Goal: Transaction & Acquisition: Purchase product/service

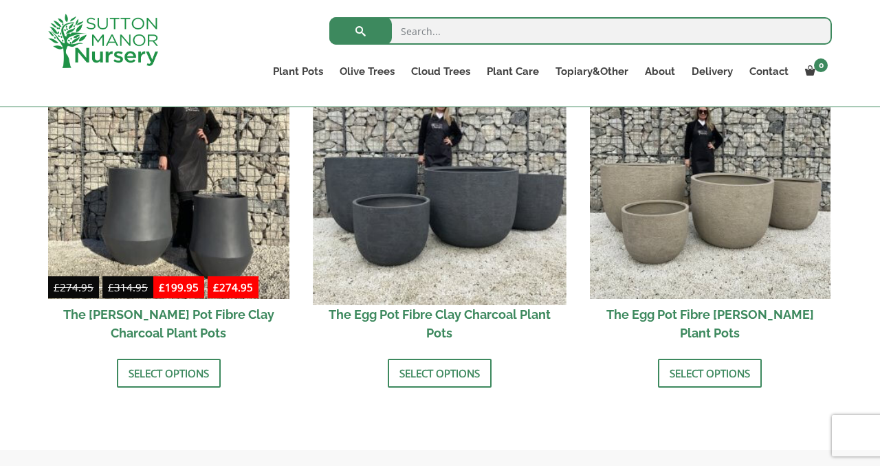
scroll to position [494, 0]
click at [481, 223] on img at bounding box center [439, 177] width 253 height 253
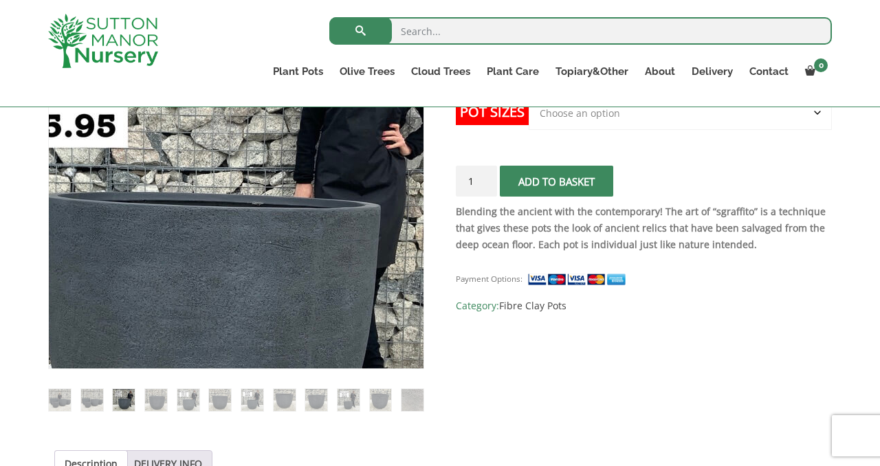
scroll to position [354, 0]
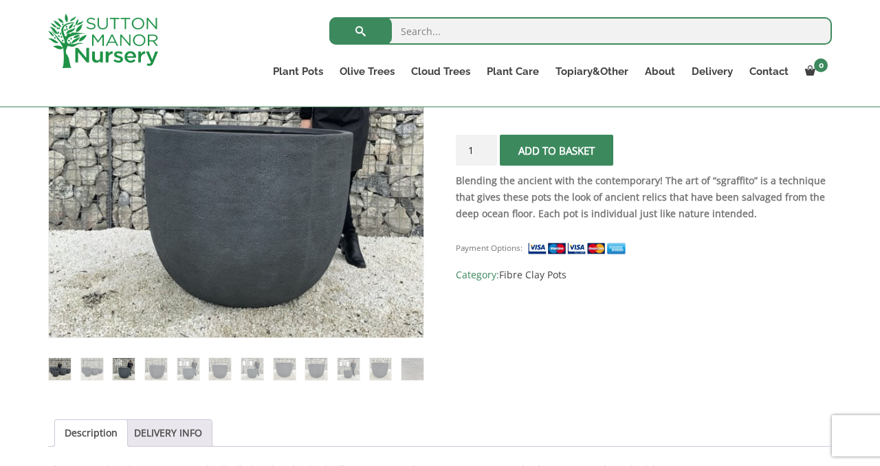
click at [63, 364] on img at bounding box center [60, 369] width 22 height 22
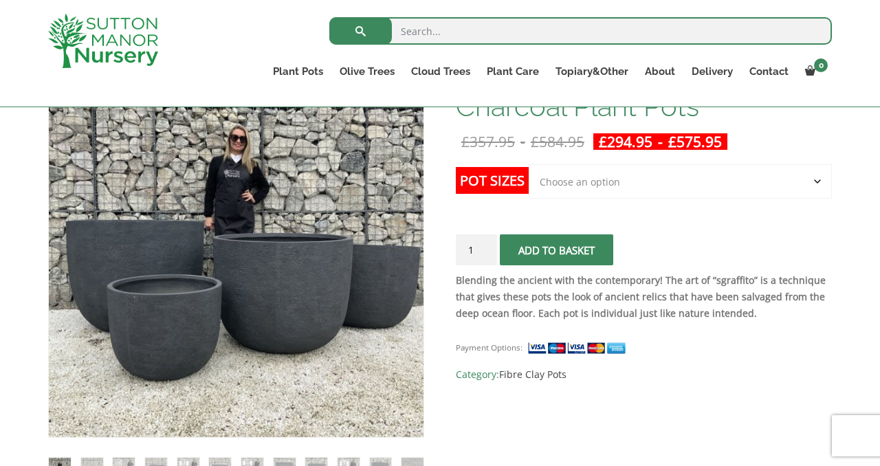
scroll to position [251, 0]
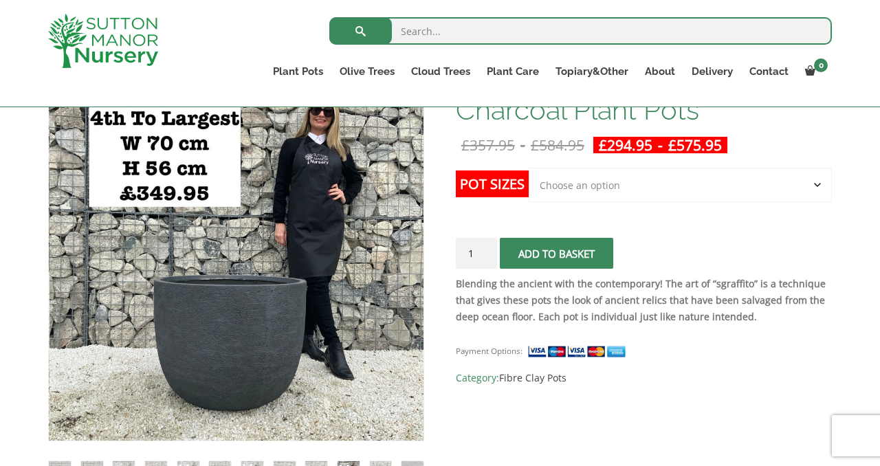
click at [551, 256] on button "Add to basket" at bounding box center [556, 253] width 113 height 31
click at [552, 254] on button "Add to basket" at bounding box center [556, 253] width 113 height 31
click at [816, 188] on select "Choose an option Click here to buy the 5th To Largest Pot In The Picture Click …" at bounding box center [679, 185] width 303 height 34
select select "Click here to buy the 4th To Largest Pot In The Picture"
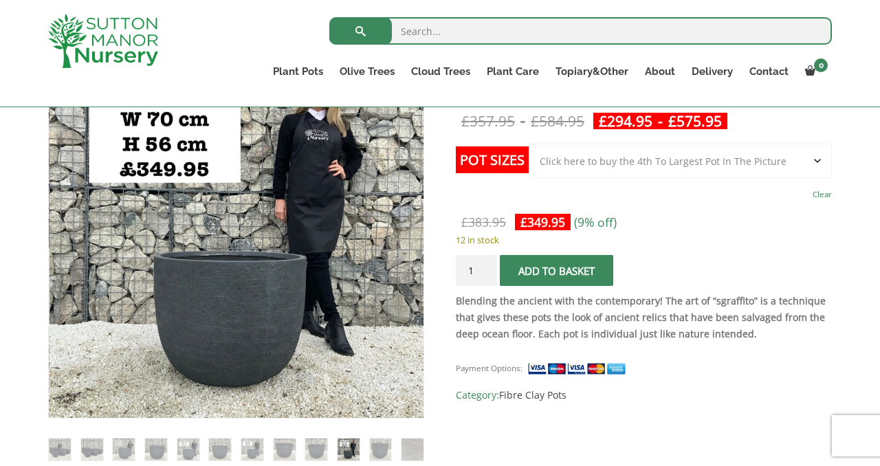
scroll to position [276, 0]
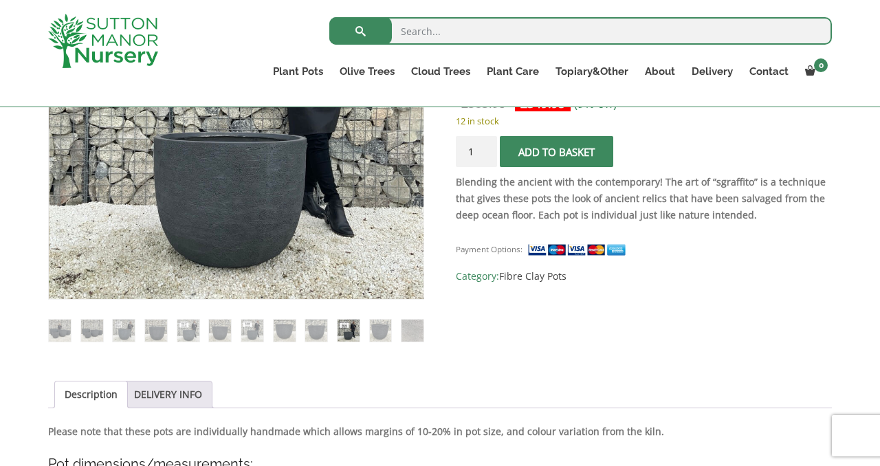
click at [755, 253] on div "Payment Options: SKU: N/A Category: Fibre Clay Pots" at bounding box center [644, 257] width 376 height 54
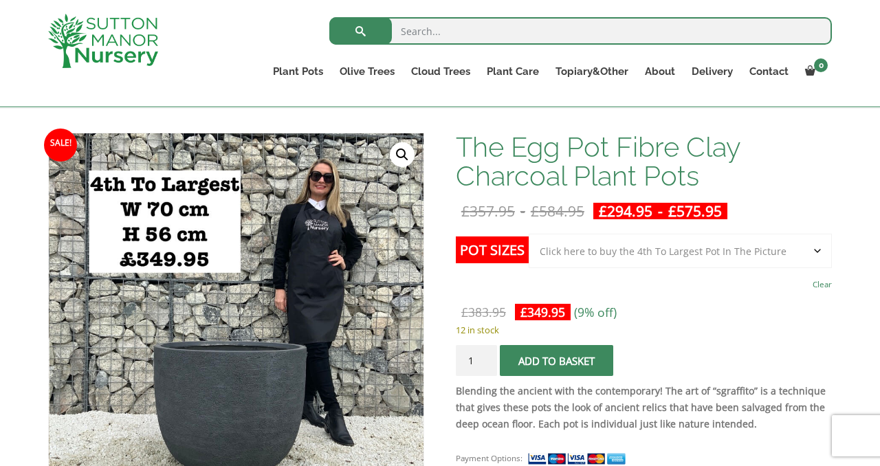
scroll to position [187, 0]
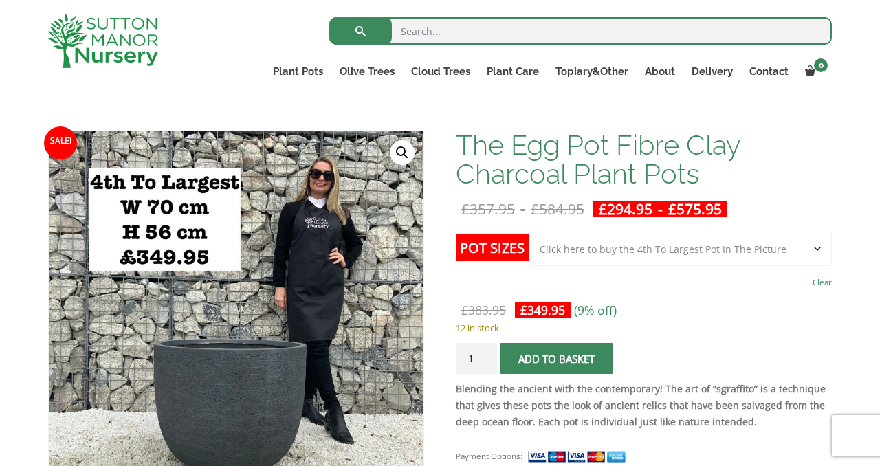
click at [563, 360] on button "Add to basket" at bounding box center [556, 358] width 113 height 31
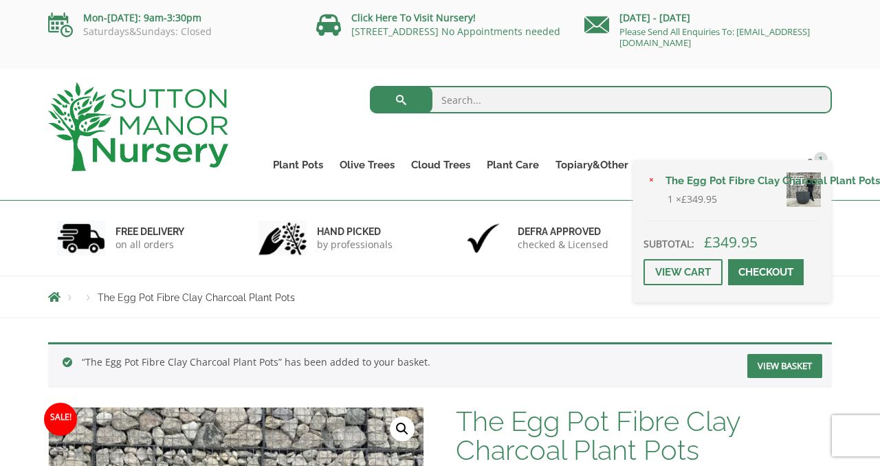
click at [769, 271] on link "Checkout" at bounding box center [766, 272] width 76 height 26
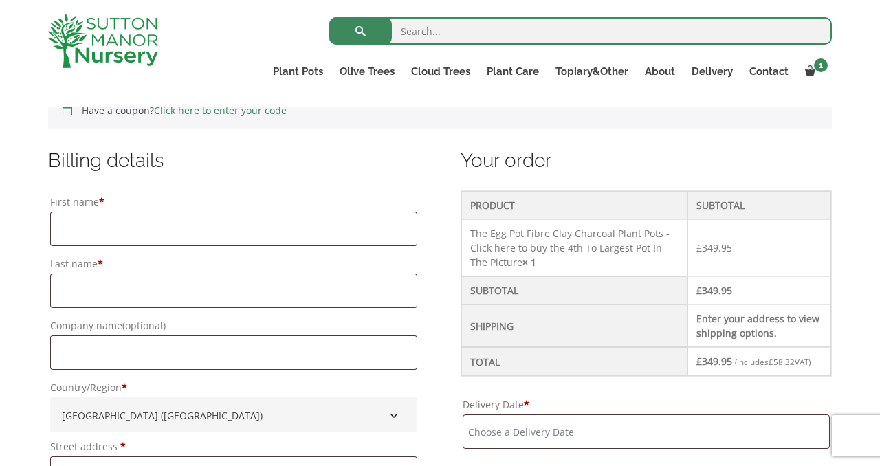
scroll to position [320, 0]
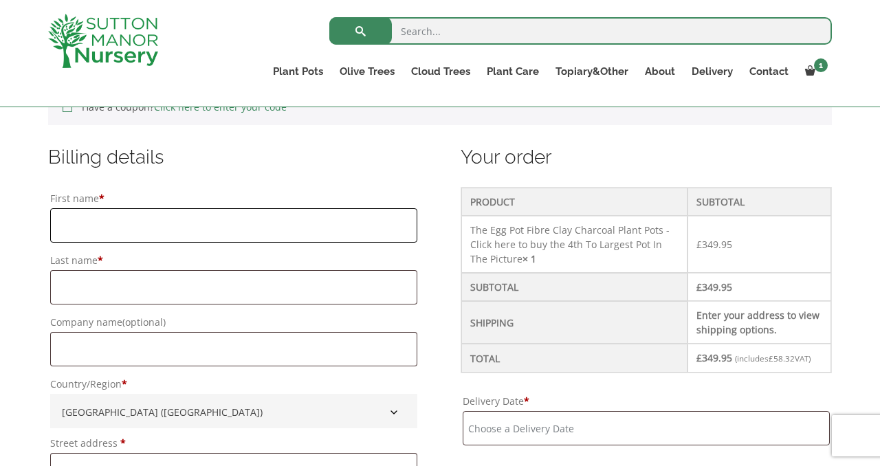
click at [79, 221] on input "First name *" at bounding box center [233, 225] width 367 height 34
type input "[PERSON_NAME]"
type input "Skrumsager"
type input "2 Highview Place"
type input "31A Arterberry Road"
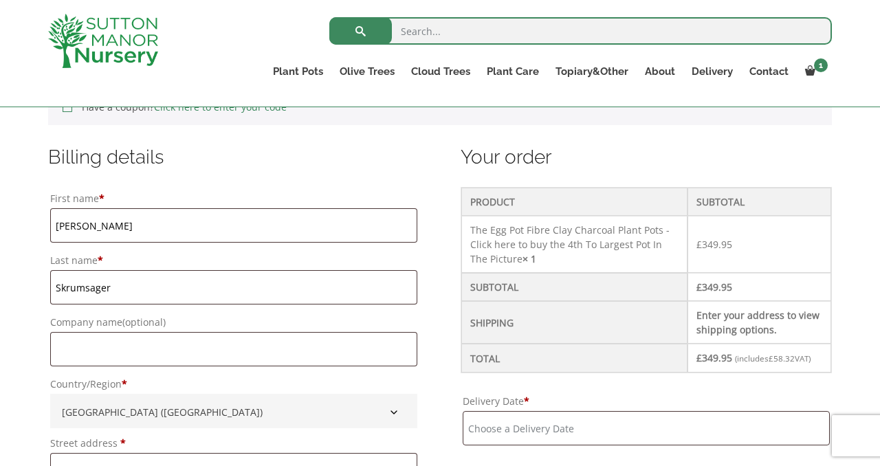
type input "LONDON"
type input "NY"
type input "SW20 8AL"
type input "07785370667"
type input "skrumsager@sky.com"
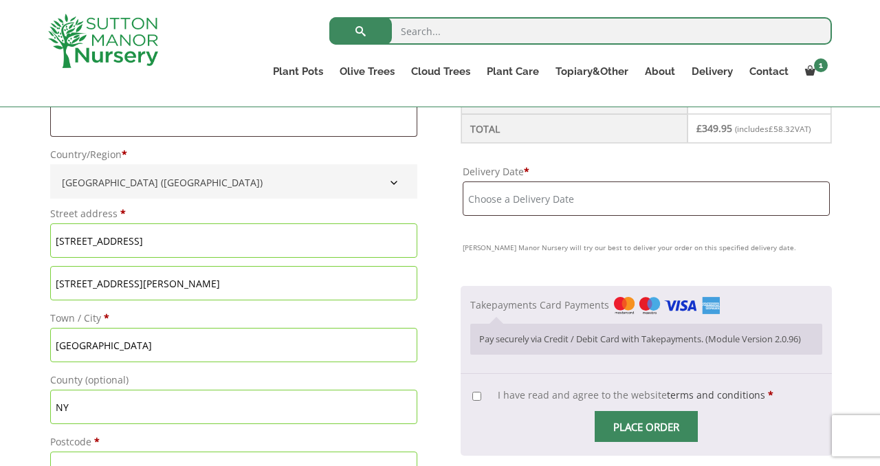
scroll to position [550, 0]
click at [100, 407] on input "NY" at bounding box center [233, 406] width 367 height 34
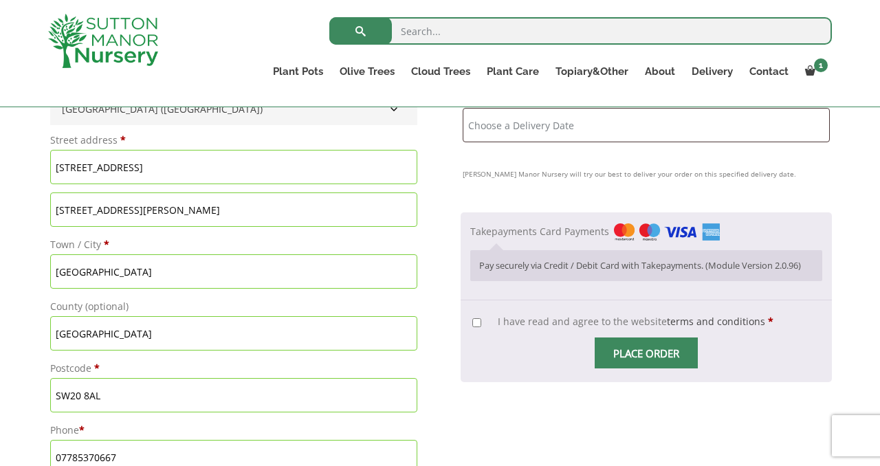
scroll to position [623, 0]
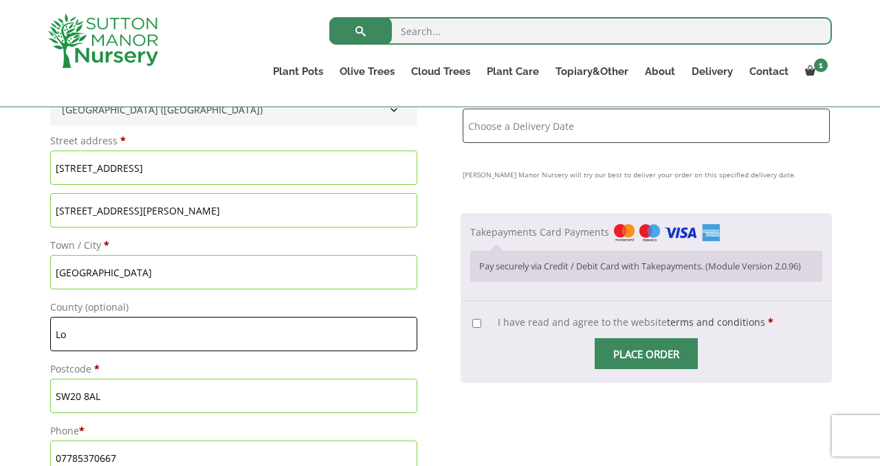
type input "L"
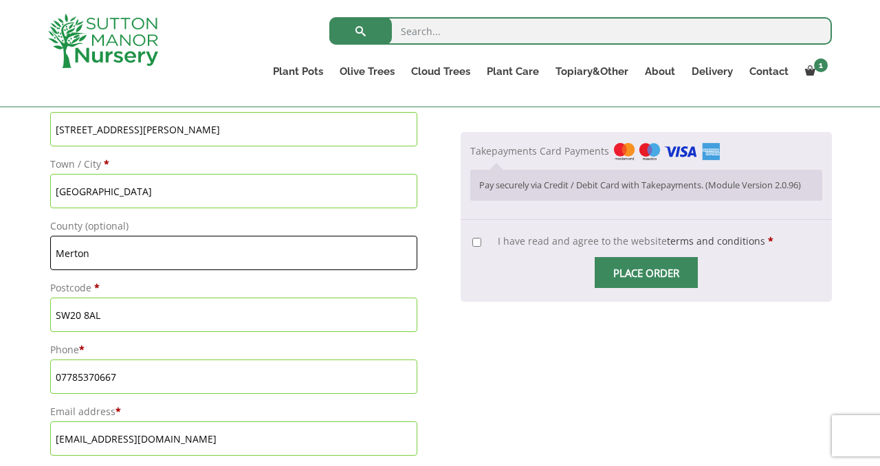
scroll to position [705, 0]
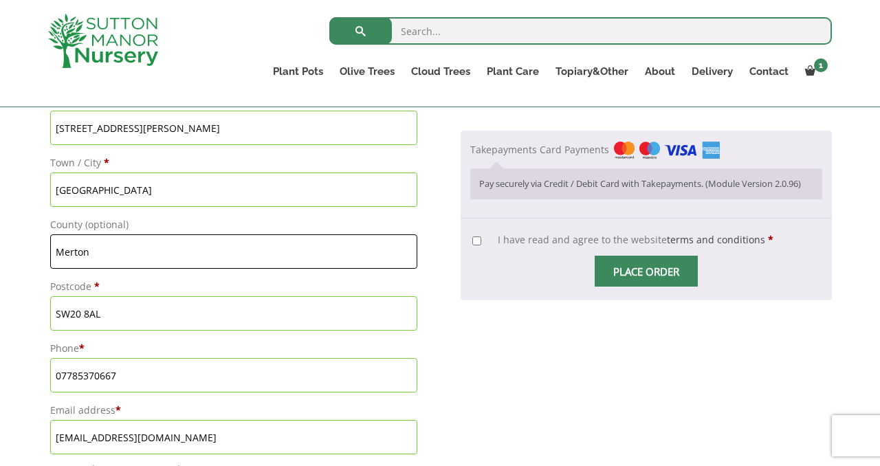
type input "Merton"
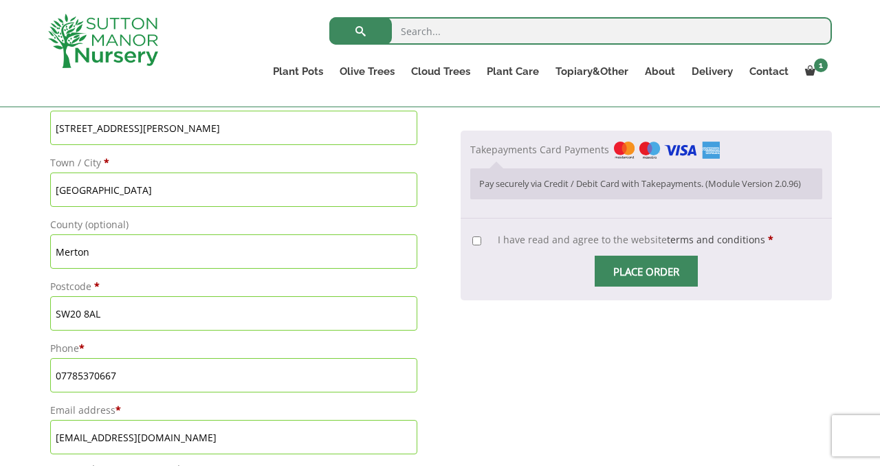
click at [481, 245] on input "I have read and agree to the website terms and conditions *" at bounding box center [476, 240] width 9 height 9
checkbox input "true"
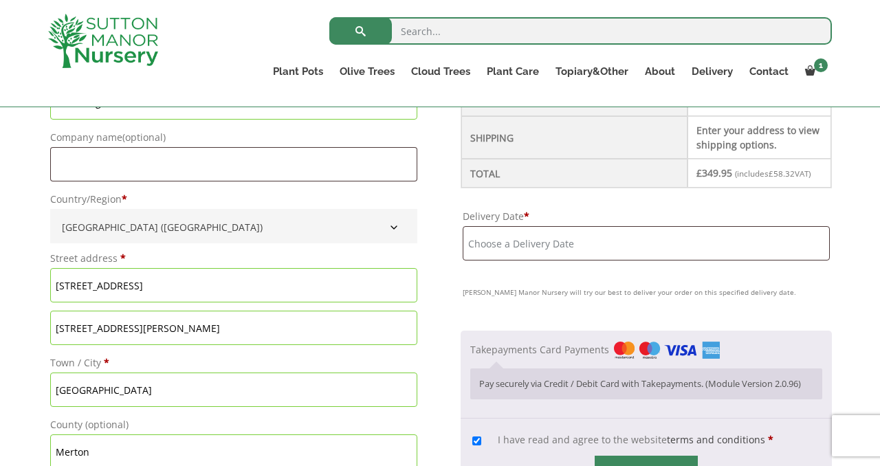
scroll to position [504, 0]
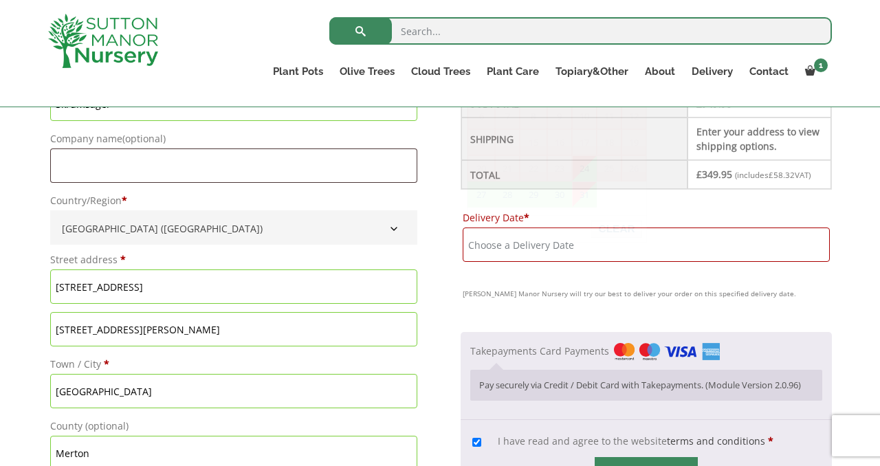
click at [483, 260] on input "Delivery Date *" at bounding box center [645, 244] width 367 height 34
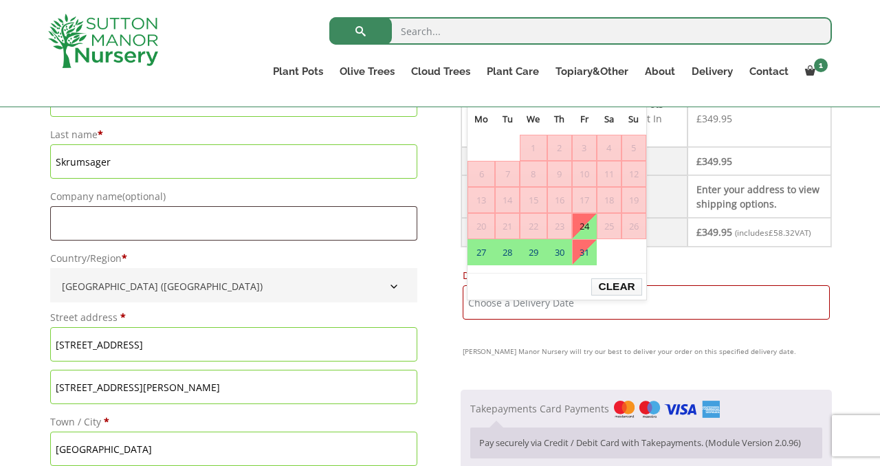
scroll to position [447, 0]
click at [479, 250] on link "27" at bounding box center [481, 251] width 26 height 25
type input "[DATE]"
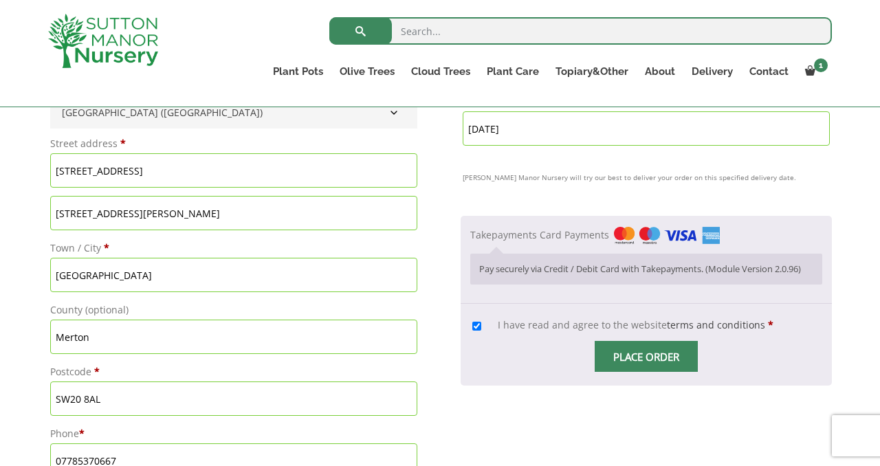
scroll to position [625, 0]
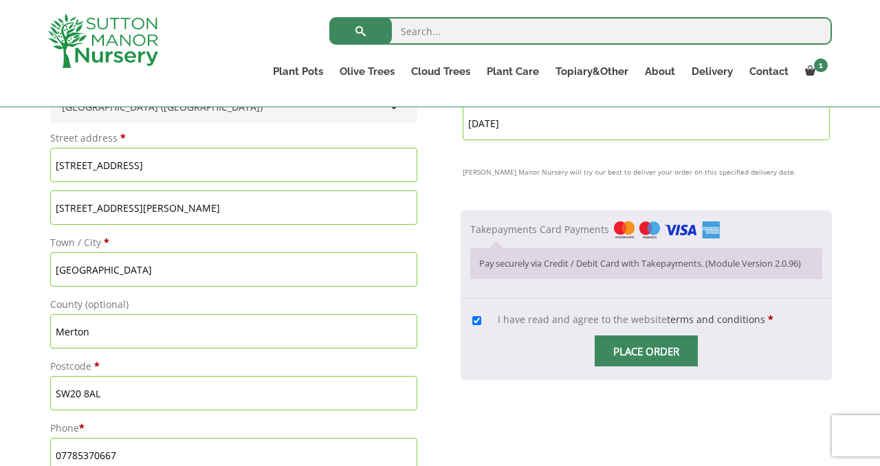
click at [647, 366] on input "Place order" at bounding box center [645, 350] width 103 height 31
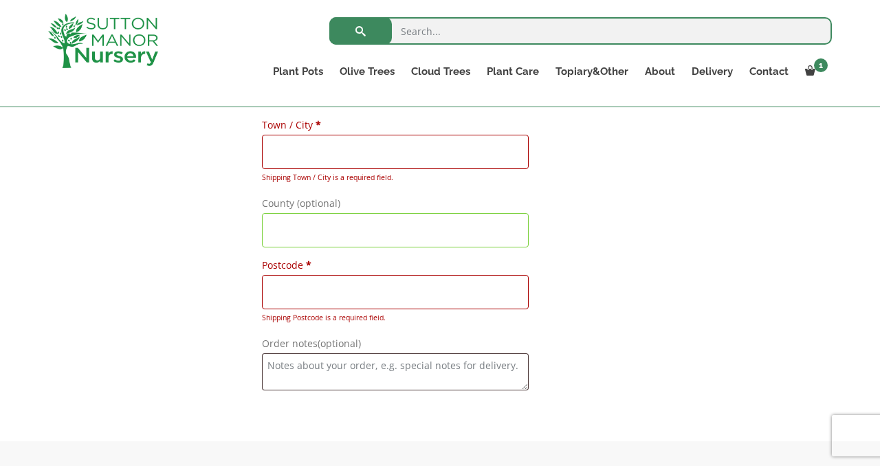
scroll to position [1532, 0]
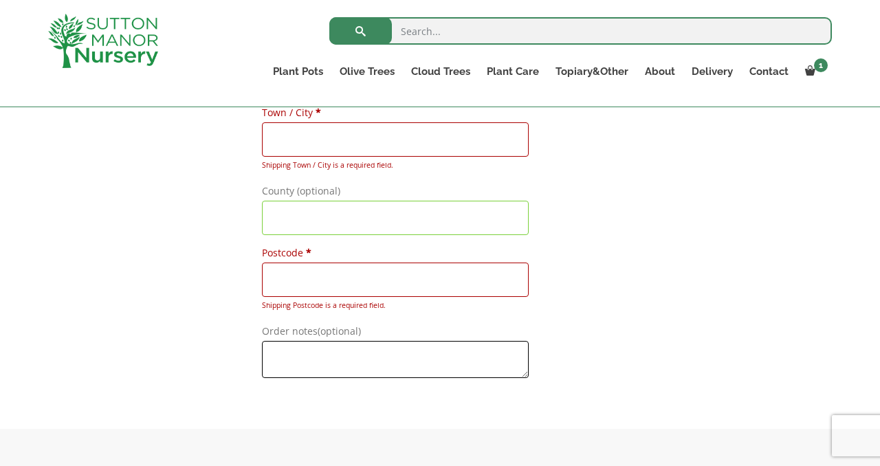
click at [271, 341] on textarea "Order notes (optional)" at bounding box center [395, 359] width 267 height 37
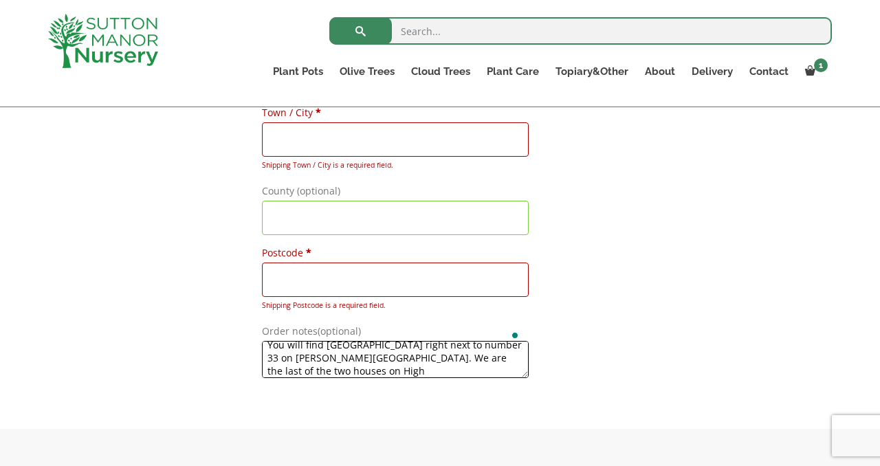
scroll to position [8, 0]
click at [407, 341] on textarea "You will find Highview Place right next to number 33 on Arterberry Road. We are…" at bounding box center [395, 359] width 267 height 37
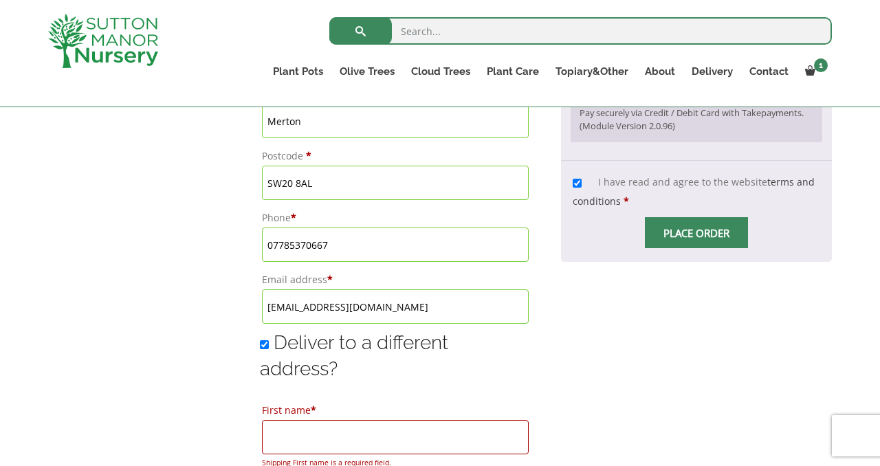
scroll to position [835, 0]
type textarea "You will find Highview Place right next to number 33 on Arterberry Road. We are…"
click at [704, 233] on input "Place order" at bounding box center [696, 233] width 103 height 31
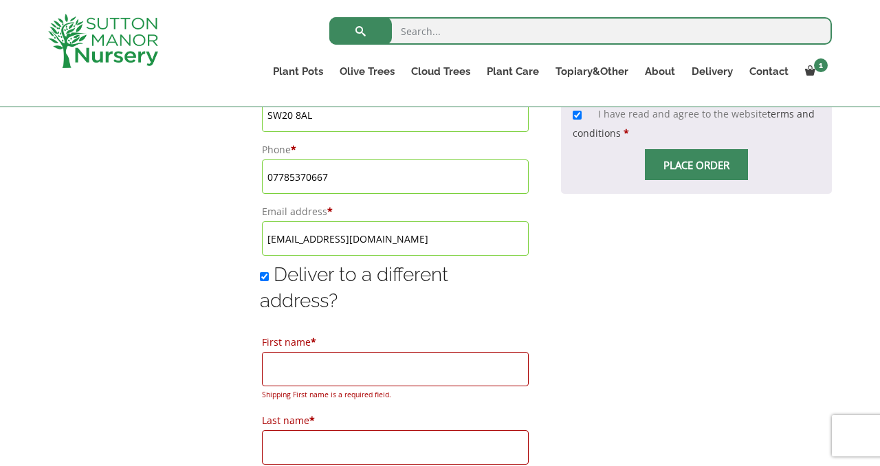
scroll to position [932, 0]
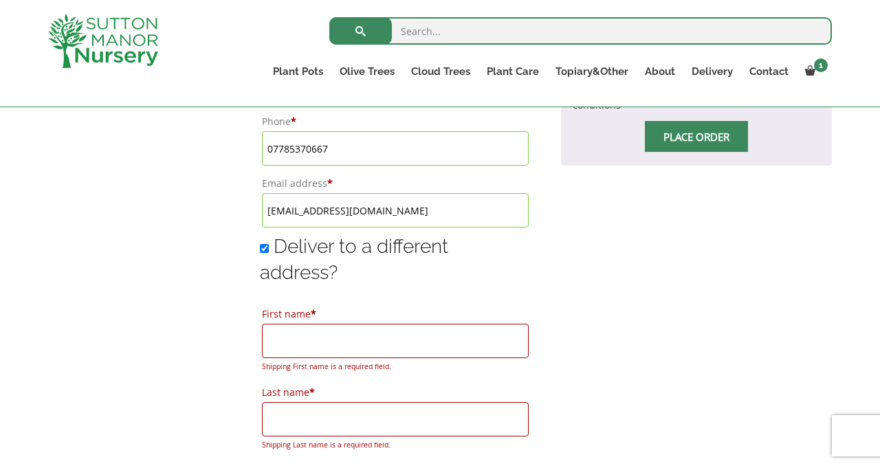
click at [315, 324] on input "First name *" at bounding box center [395, 341] width 267 height 34
click at [719, 300] on div "Your order Product Subtotal The Egg Pot Fibre Clay Charcoal Plant Pots - Click …" at bounding box center [696, 258] width 271 height 1451
click at [260, 244] on input "Deliver to a different address?" at bounding box center [264, 248] width 9 height 9
checkbox input "false"
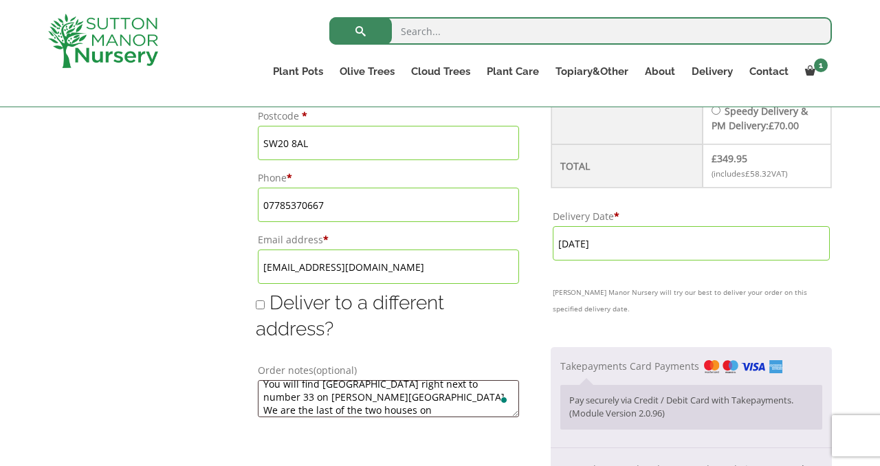
scroll to position [902, 0]
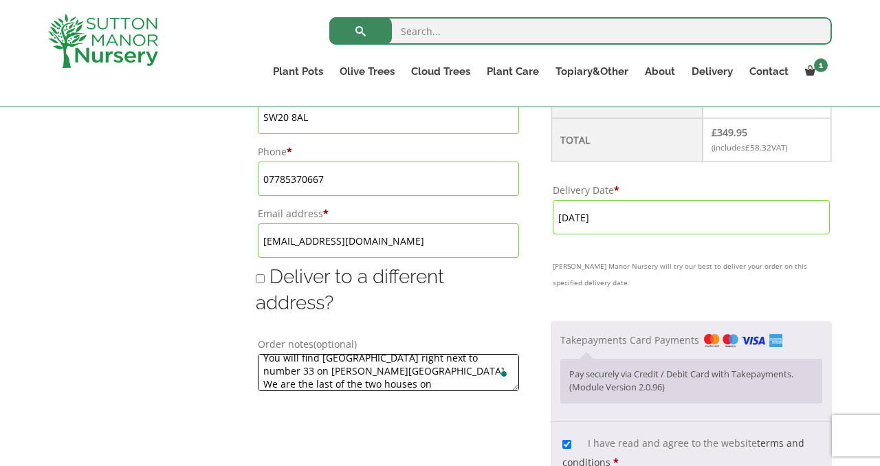
click at [364, 383] on textarea "You will find Highview Place right next to number 33 on Arterberry Road. We are…" at bounding box center [388, 372] width 261 height 37
click at [307, 382] on textarea "You will find Highview Place right next to number 33 on Arterberry Road. We are…" at bounding box center [388, 372] width 261 height 37
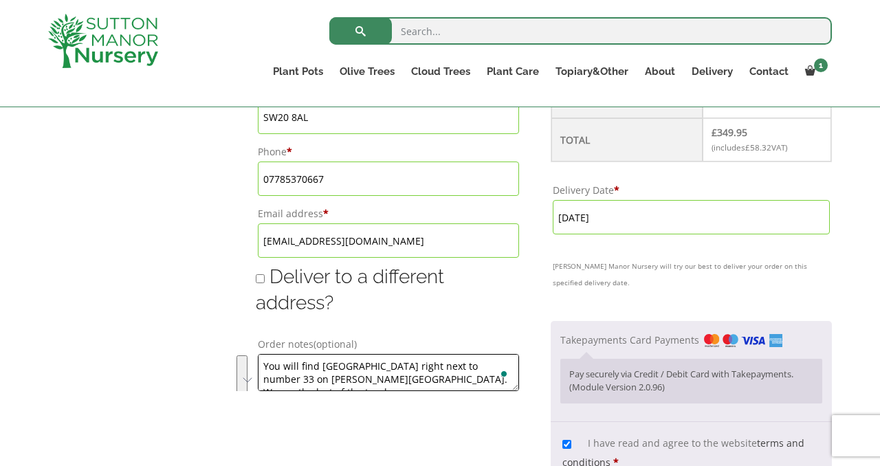
drag, startPoint x: 348, startPoint y: 381, endPoint x: 270, endPoint y: 324, distance: 96.3
click at [270, 324] on div "Deliver to a different address? First name * Shipping First name is a required …" at bounding box center [388, 330] width 265 height 133
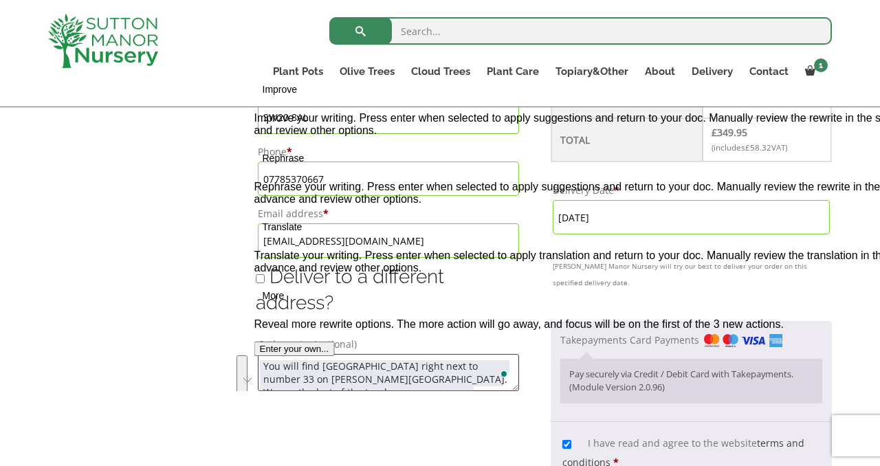
click at [243, 377] on button "See rewrite suggestions" at bounding box center [241, 381] width 11 height 52
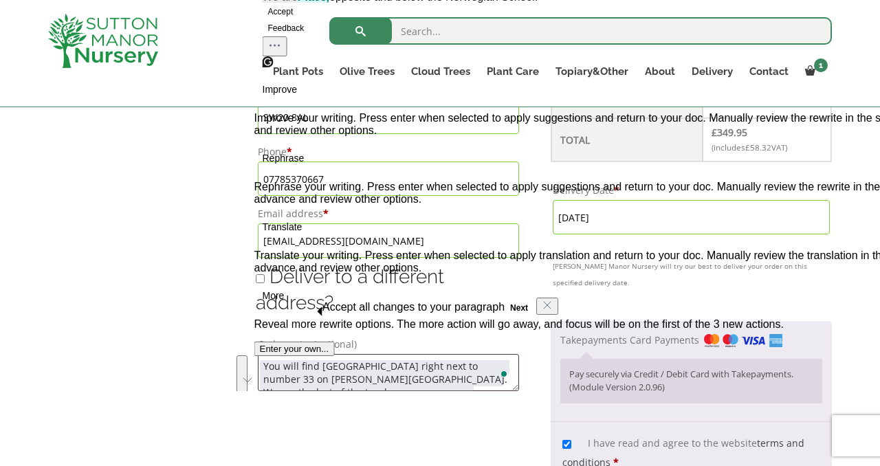
click at [298, 20] on button "Accept" at bounding box center [280, 11] width 36 height 16
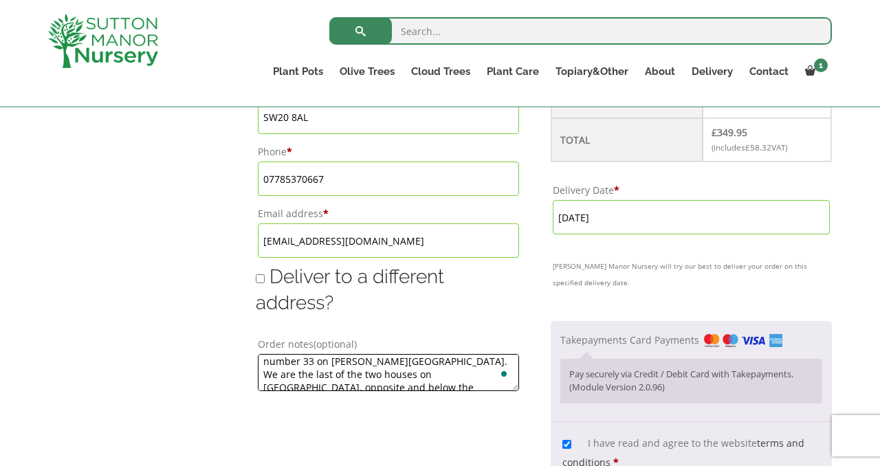
click at [329, 375] on textarea "You will find Highview Place right next to number 33 on Arterberry Road. We are…" at bounding box center [388, 372] width 261 height 37
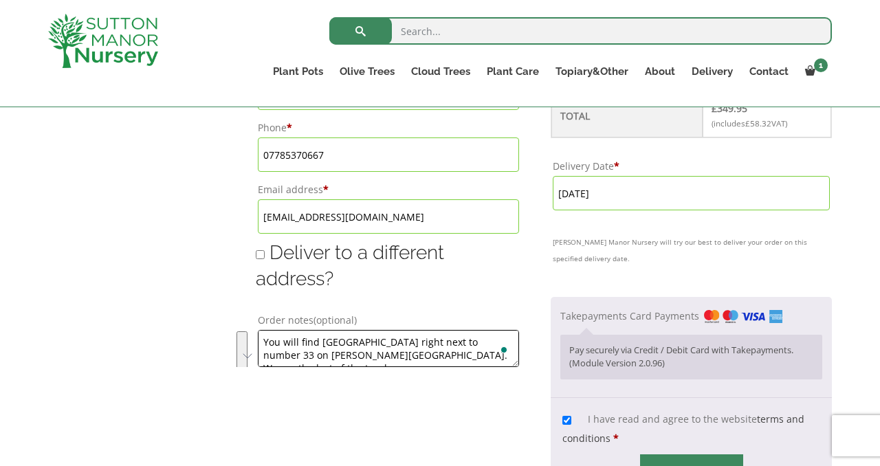
drag, startPoint x: 364, startPoint y: 360, endPoint x: 257, endPoint y: 339, distance: 108.6
click at [258, 339] on textarea "You will find [GEOGRAPHIC_DATA] right next to number 33 on [PERSON_NAME][GEOGRA…" at bounding box center [388, 348] width 261 height 37
type textarea "You will find [GEOGRAPHIC_DATA] right next to number 33 on [PERSON_NAME][GEOGRA…"
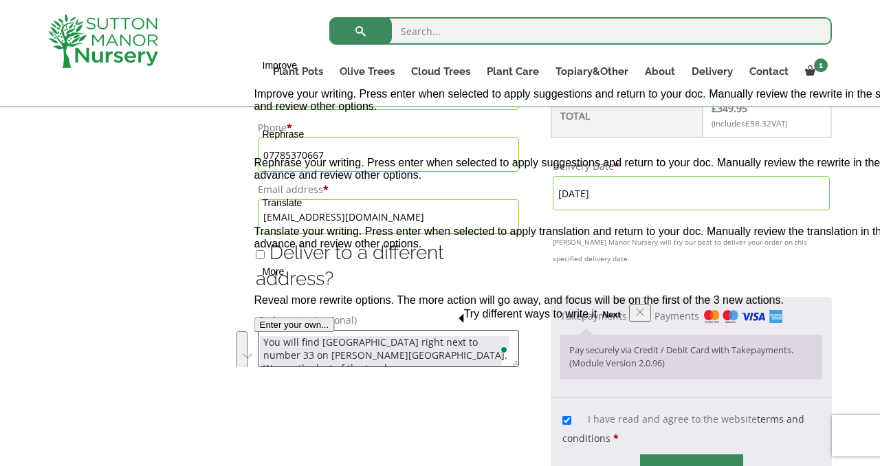
click at [247, 353] on button "See rewrite suggestions" at bounding box center [241, 357] width 11 height 52
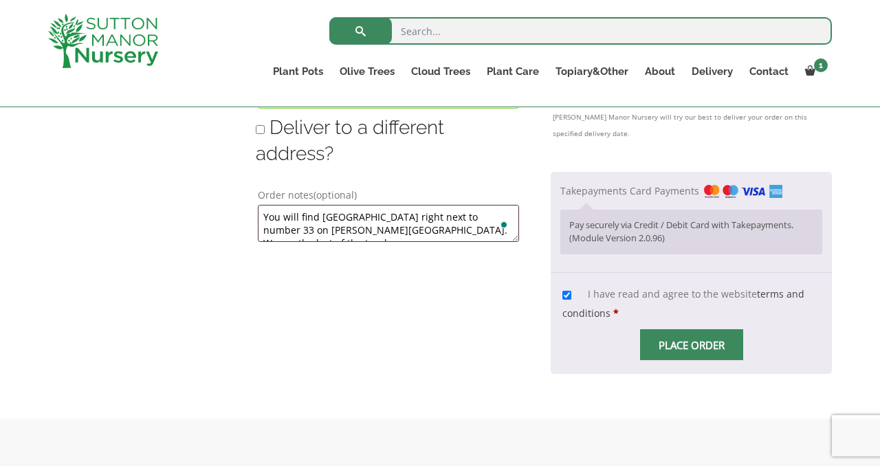
click at [691, 345] on span "Checkout" at bounding box center [691, 345] width 0 height 0
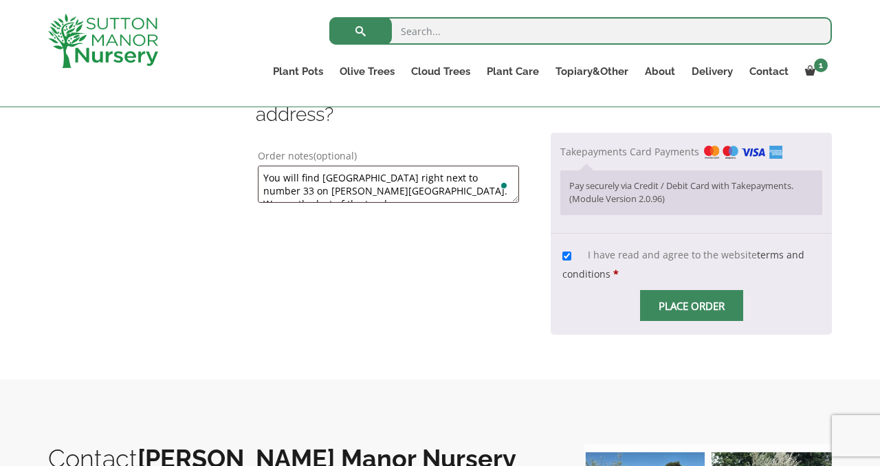
click at [680, 321] on input "Place order" at bounding box center [691, 305] width 103 height 31
